Goal: Information Seeking & Learning: Learn about a topic

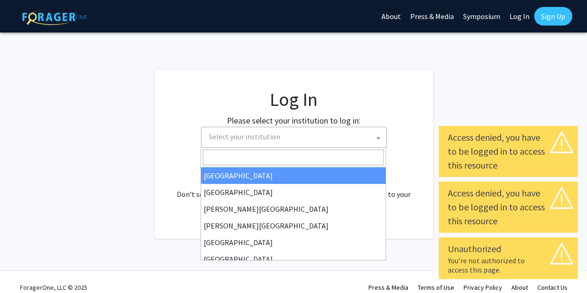
click at [302, 132] on span "Select your institution" at bounding box center [295, 136] width 181 height 19
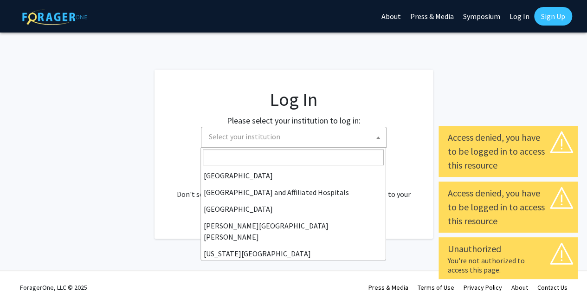
scroll to position [139, 0]
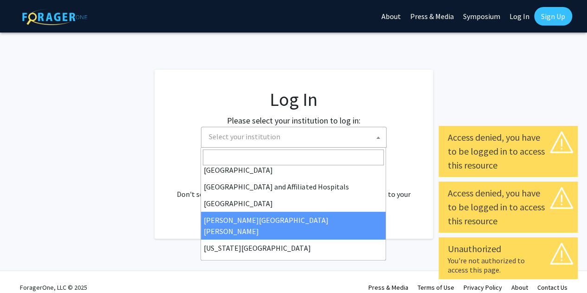
select select "1"
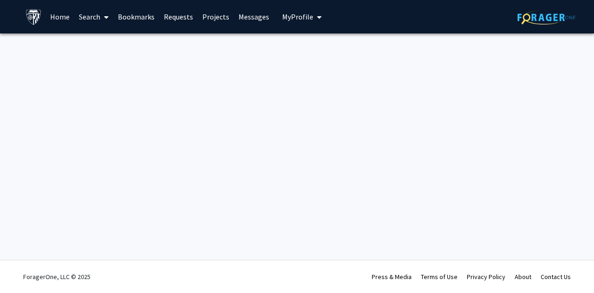
click at [86, 18] on link "Search" at bounding box center [93, 16] width 39 height 32
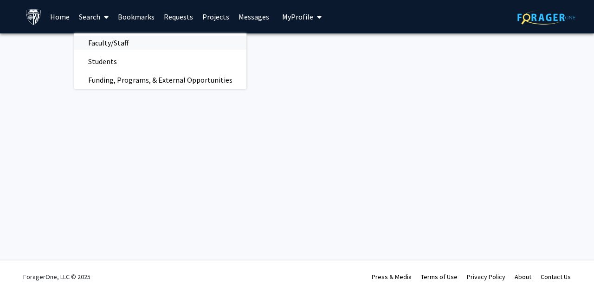
click at [115, 43] on span "Faculty/Staff" at bounding box center [108, 42] width 68 height 19
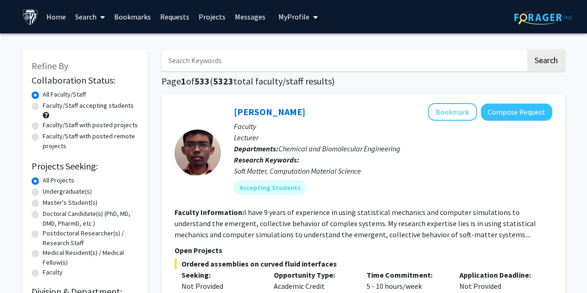
click at [243, 56] on input "Search Keywords" at bounding box center [343, 60] width 364 height 21
type input "hematopoietic"
click at [527, 50] on button "Search" at bounding box center [546, 60] width 38 height 21
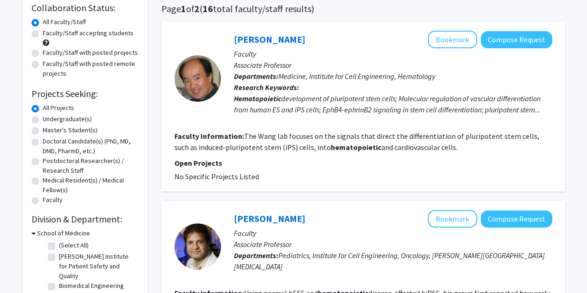
scroll to position [93, 0]
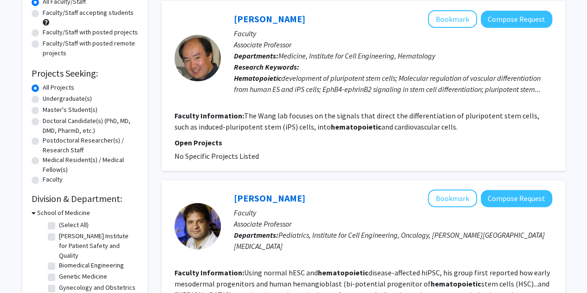
click at [109, 16] on label "Faculty/Staff accepting students" at bounding box center [88, 13] width 91 height 10
click at [49, 14] on input "Faculty/Staff accepting students" at bounding box center [46, 11] width 6 height 6
radio input "true"
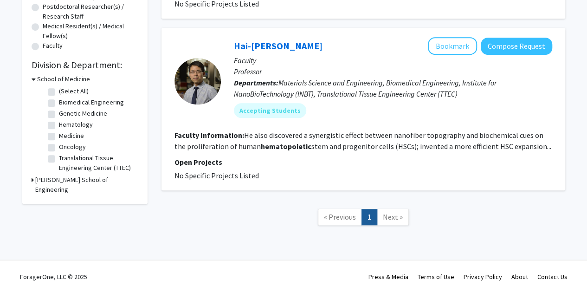
scroll to position [41, 0]
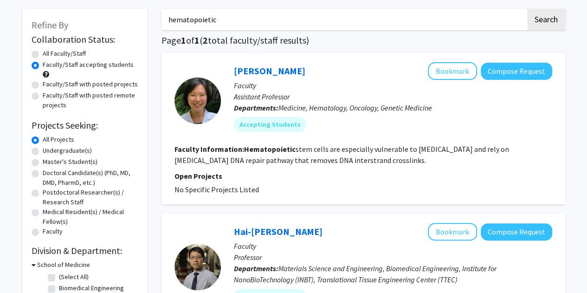
click at [99, 85] on label "Faculty/Staff with posted projects" at bounding box center [90, 84] width 95 height 10
click at [49, 85] on input "Faculty/Staff with posted projects" at bounding box center [46, 82] width 6 height 6
radio input "true"
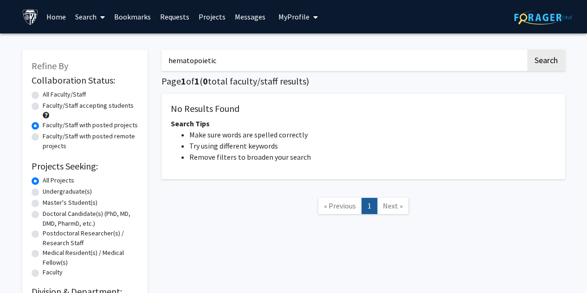
click at [87, 139] on label "Faculty/Staff with posted remote projects" at bounding box center [91, 140] width 96 height 19
click at [49, 137] on input "Faculty/Staff with posted remote projects" at bounding box center [46, 134] width 6 height 6
radio input "true"
click at [101, 126] on label "Faculty/Staff with posted projects" at bounding box center [90, 125] width 95 height 10
click at [49, 126] on input "Faculty/Staff with posted projects" at bounding box center [46, 123] width 6 height 6
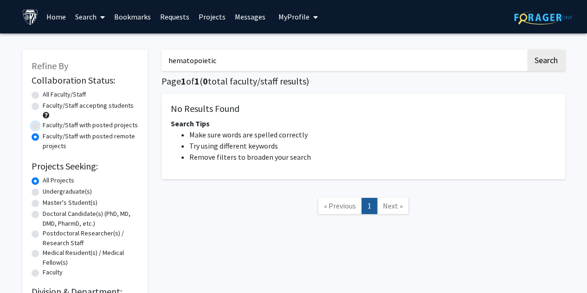
radio input "true"
click at [97, 110] on label "Faculty/Staff accepting students" at bounding box center [88, 106] width 91 height 10
click at [49, 107] on input "Faculty/Staff accepting students" at bounding box center [46, 104] width 6 height 6
radio input "true"
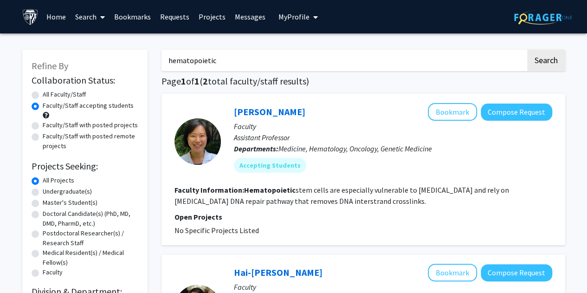
click at [264, 68] on input "hematopoietic" at bounding box center [343, 60] width 364 height 21
type input "bone marrow"
click at [527, 50] on button "Search" at bounding box center [546, 60] width 38 height 21
radio input "true"
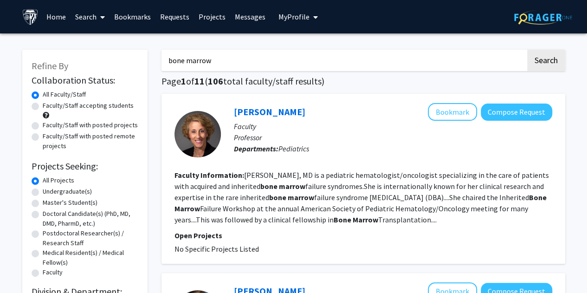
click at [114, 127] on label "Faculty/Staff with posted projects" at bounding box center [90, 125] width 95 height 10
click at [49, 126] on input "Faculty/Staff with posted projects" at bounding box center [46, 123] width 6 height 6
radio input "true"
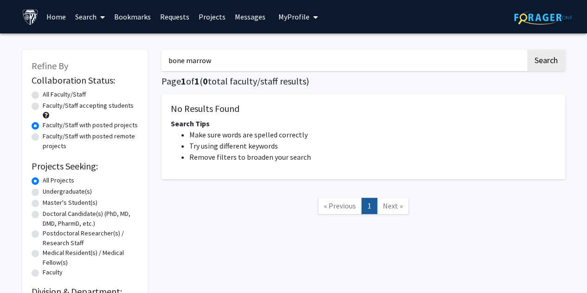
click at [110, 143] on label "Faculty/Staff with posted remote projects" at bounding box center [91, 140] width 96 height 19
click at [49, 137] on input "Faculty/Staff with posted remote projects" at bounding box center [46, 134] width 6 height 6
radio input "true"
click at [90, 102] on label "Faculty/Staff accepting students" at bounding box center [88, 106] width 91 height 10
click at [49, 102] on input "Faculty/Staff accepting students" at bounding box center [46, 104] width 6 height 6
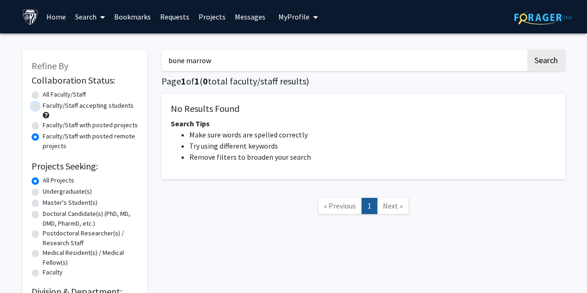
radio input "true"
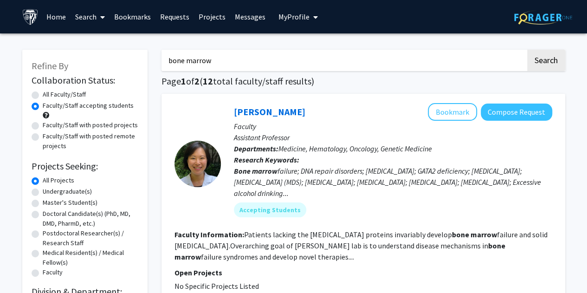
click at [258, 59] on input "bone marrow" at bounding box center [343, 60] width 364 height 21
click at [259, 59] on input "bone marrow" at bounding box center [343, 60] width 364 height 21
drag, startPoint x: 259, startPoint y: 59, endPoint x: 264, endPoint y: 58, distance: 5.1
click at [259, 59] on input "bone marrow" at bounding box center [343, 60] width 364 height 21
type input "stem cell"
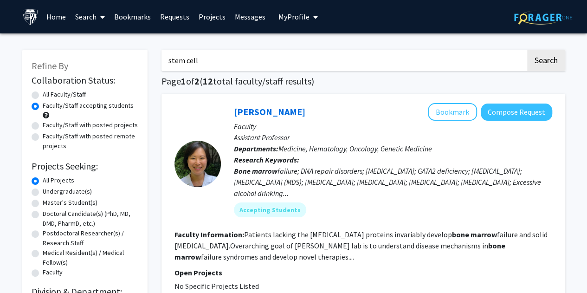
click at [527, 50] on button "Search" at bounding box center [546, 60] width 38 height 21
radio input "true"
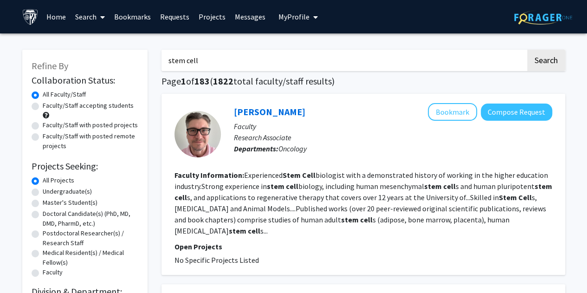
click at [59, 129] on label "Faculty/Staff with posted projects" at bounding box center [90, 125] width 95 height 10
click at [49, 126] on input "Faculty/Staff with posted projects" at bounding box center [46, 123] width 6 height 6
radio input "true"
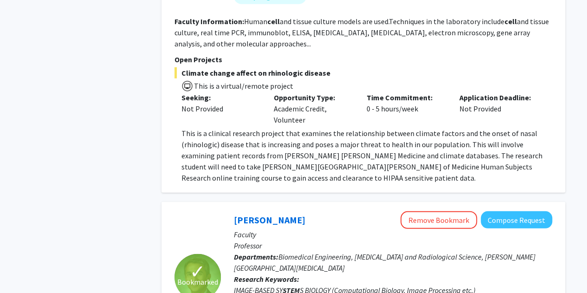
scroll to position [3275, 0]
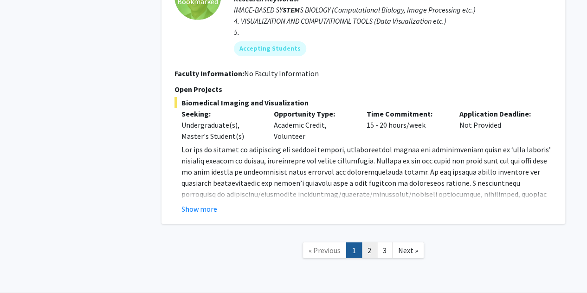
click at [366, 242] on link "2" at bounding box center [369, 250] width 16 height 16
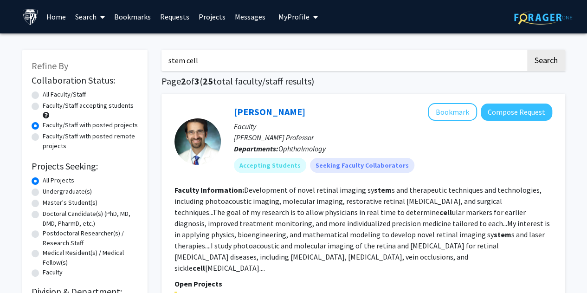
click at [240, 62] on input "stem cell" at bounding box center [343, 60] width 364 height 21
click at [240, 63] on input "stem cell" at bounding box center [343, 60] width 364 height 21
type input "hematopoietic"
click at [549, 61] on button "Search" at bounding box center [546, 60] width 38 height 21
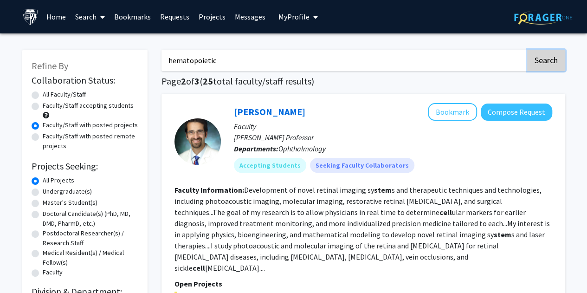
radio input "true"
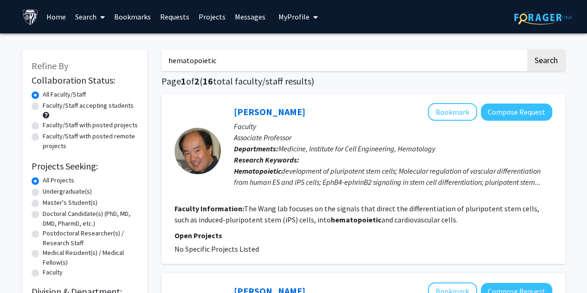
drag, startPoint x: 70, startPoint y: 111, endPoint x: 65, endPoint y: 107, distance: 5.9
click at [70, 110] on div "Faculty/Staff accepting students" at bounding box center [85, 110] width 107 height 19
click at [65, 106] on label "Faculty/Staff accepting students" at bounding box center [88, 106] width 91 height 10
click at [49, 106] on input "Faculty/Staff accepting students" at bounding box center [46, 104] width 6 height 6
radio input "true"
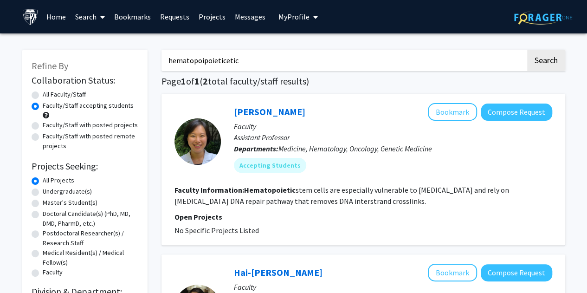
click at [263, 62] on input "hematopoipoieticetic" at bounding box center [343, 60] width 364 height 21
drag, startPoint x: 255, startPoint y: 63, endPoint x: 186, endPoint y: 66, distance: 69.7
click at [186, 65] on input "hematopoipoieticetic" at bounding box center [343, 60] width 364 height 21
type input "hema"
click at [527, 50] on button "Search" at bounding box center [546, 60] width 38 height 21
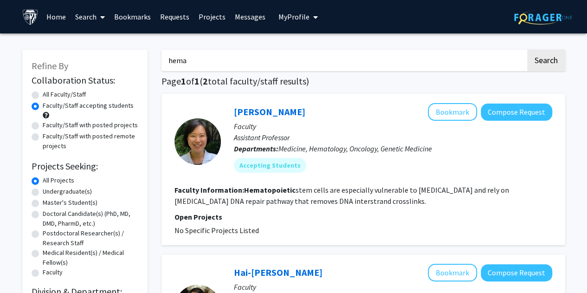
radio input "true"
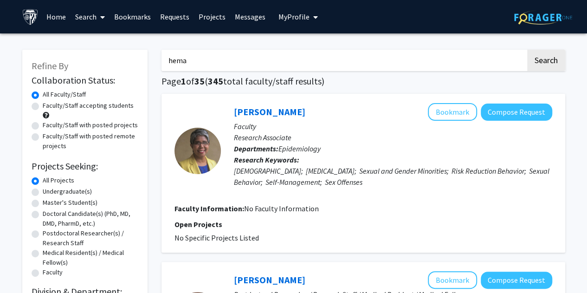
click at [82, 106] on label "Faculty/Staff accepting students" at bounding box center [88, 106] width 91 height 10
click at [49, 106] on input "Faculty/Staff accepting students" at bounding box center [46, 104] width 6 height 6
radio input "true"
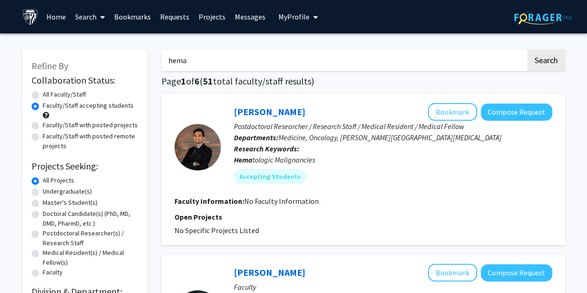
click at [93, 125] on label "Faculty/Staff with posted projects" at bounding box center [90, 125] width 95 height 10
click at [49, 125] on input "Faculty/Staff with posted projects" at bounding box center [46, 123] width 6 height 6
radio input "true"
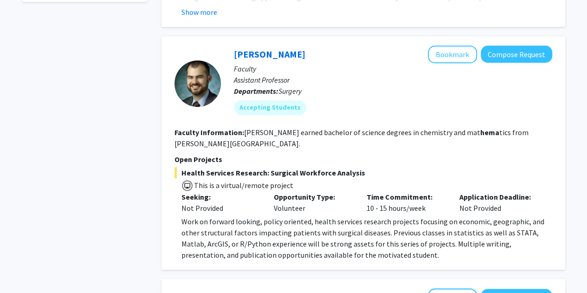
scroll to position [650, 0]
